Goal: Information Seeking & Learning: Find specific fact

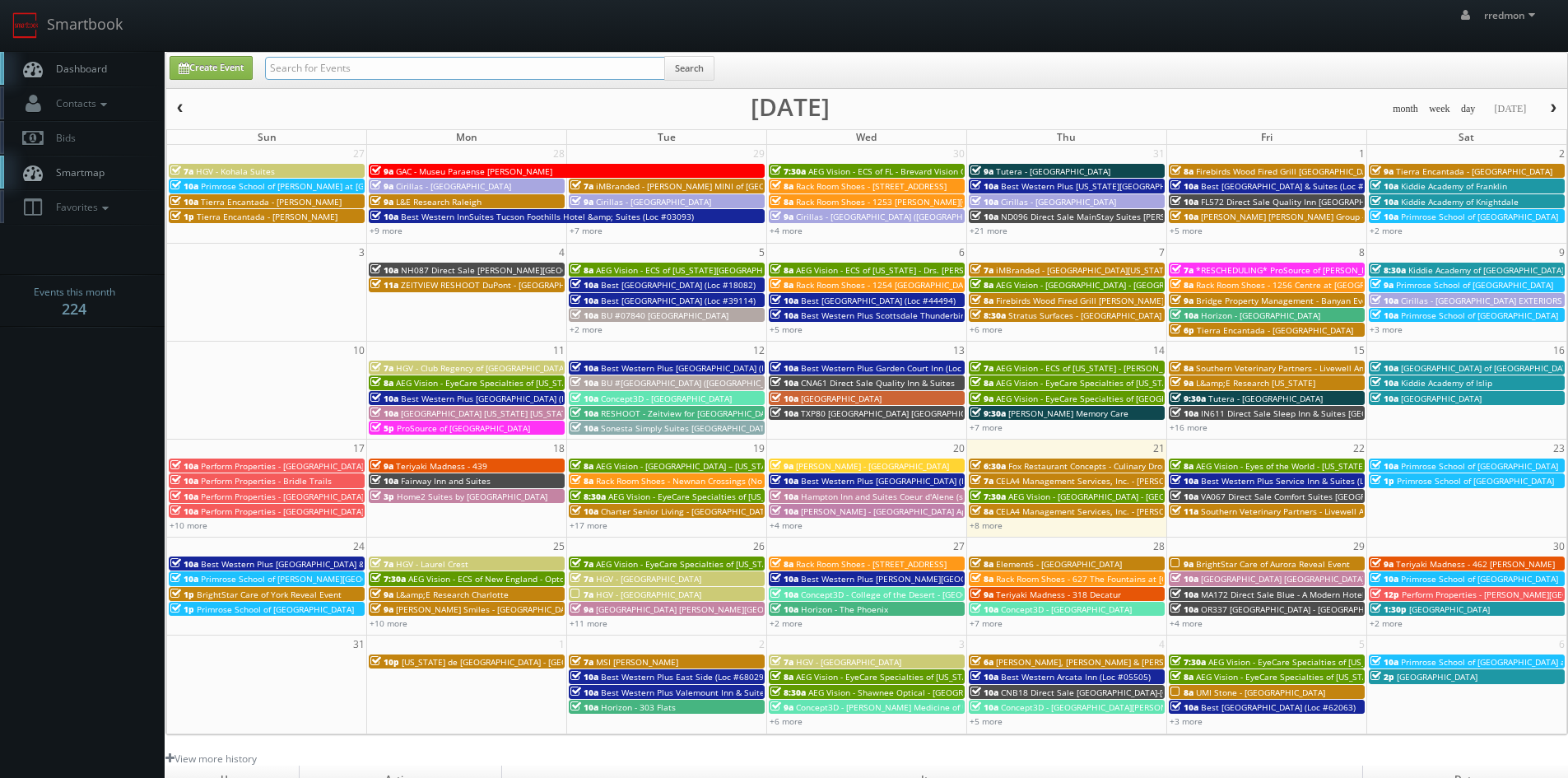
click at [415, 63] on input "text" at bounding box center [464, 68] width 400 height 23
type input "arch"
click at [708, 71] on button "Search" at bounding box center [690, 68] width 50 height 25
